Goal: Transaction & Acquisition: Purchase product/service

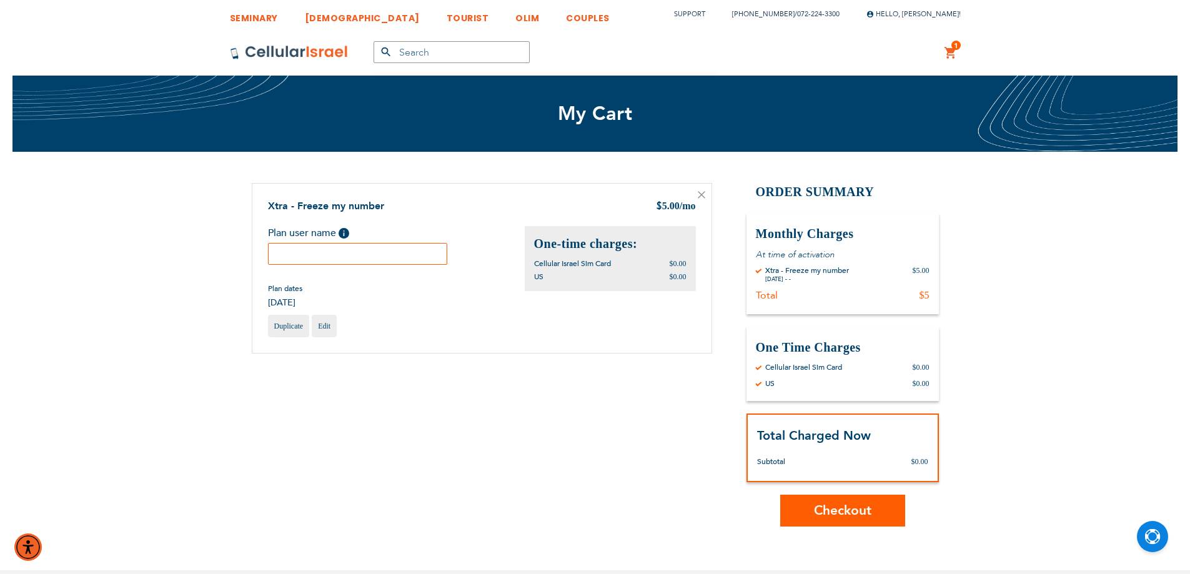
click at [396, 250] on input "text" at bounding box center [358, 254] width 180 height 22
paste input "Ellie"
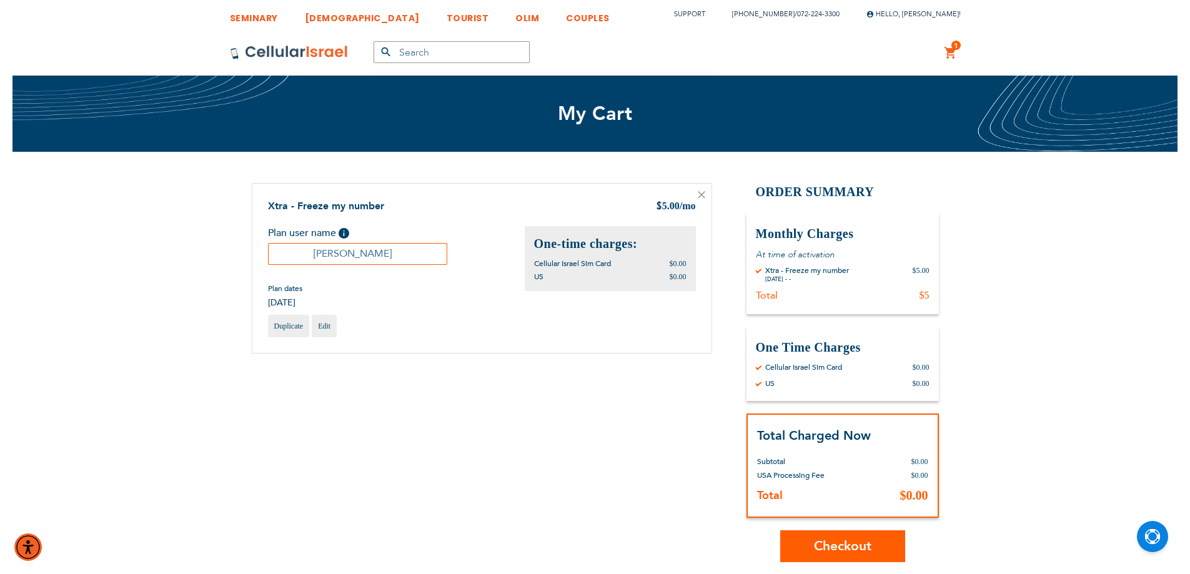
type input "Ellie"
click at [858, 550] on span "Checkout" at bounding box center [842, 546] width 57 height 18
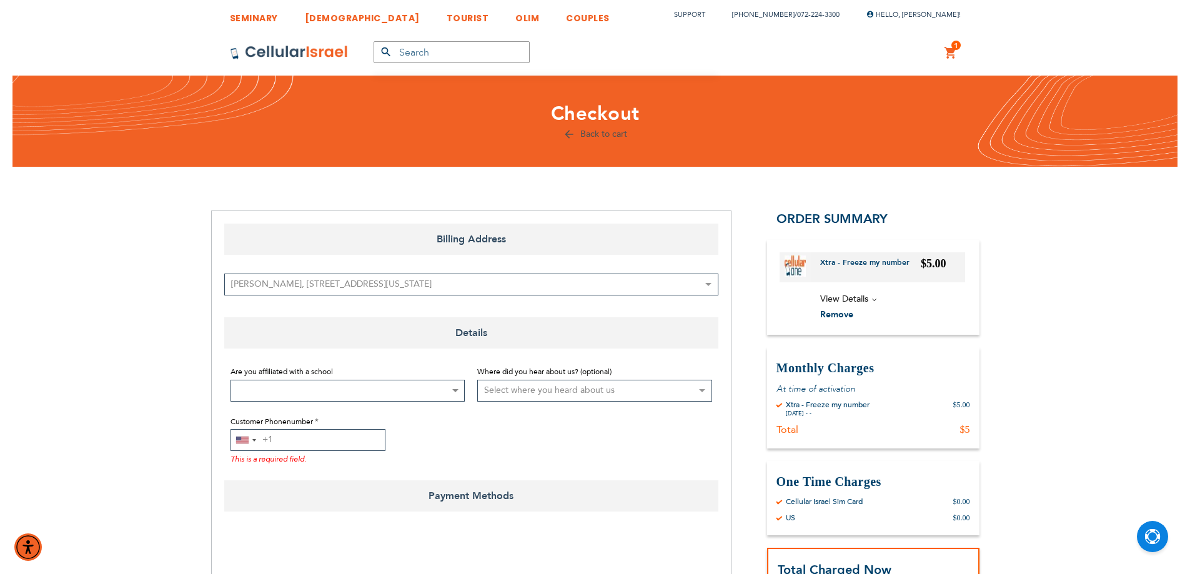
click at [321, 439] on input "Customer Phonenumber" at bounding box center [308, 440] width 155 height 22
type input "[PHONE_NUMBER]"
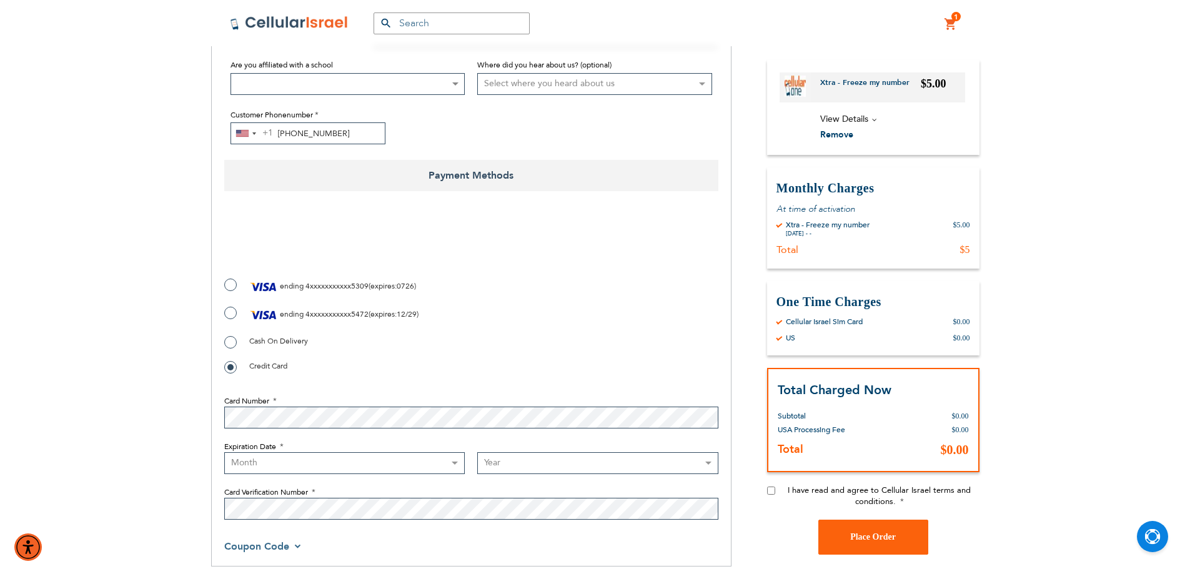
scroll to position [312, 0]
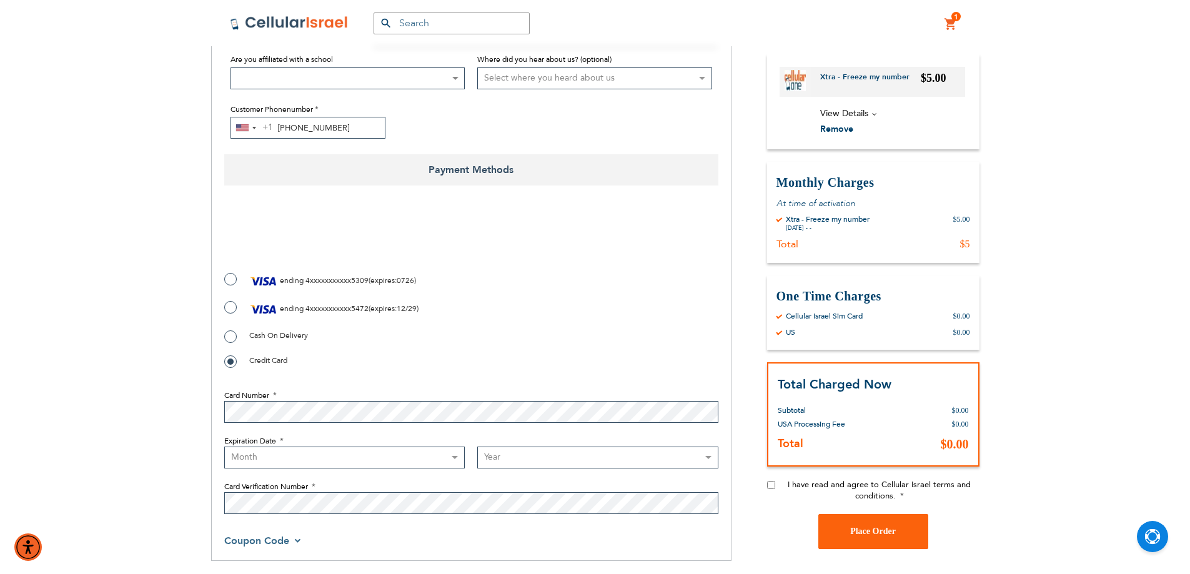
click at [372, 309] on label "ending 4xxxxxxxxxxx5472 ( expires : 12/29 )" at bounding box center [321, 309] width 194 height 19
radio input "true"
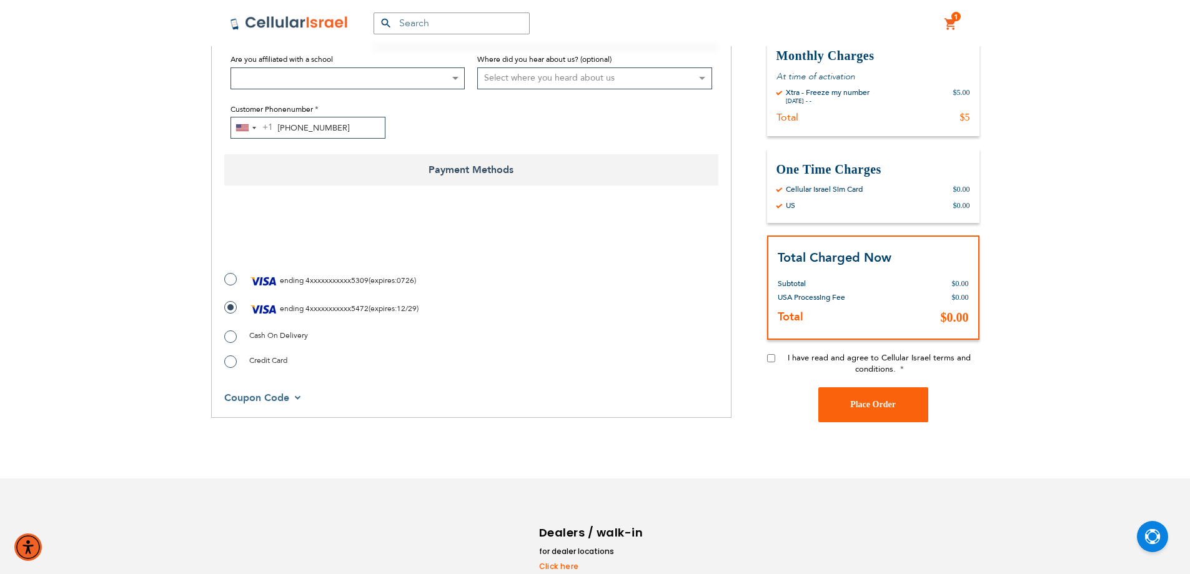
checkbox input "true"
click at [770, 357] on input "I have read and agree to Cellular Israel terms and conditions." at bounding box center [771, 358] width 8 height 8
checkbox input "true"
click at [859, 403] on span "Place Order" at bounding box center [873, 404] width 46 height 9
